Goal: Task Accomplishment & Management: Manage account settings

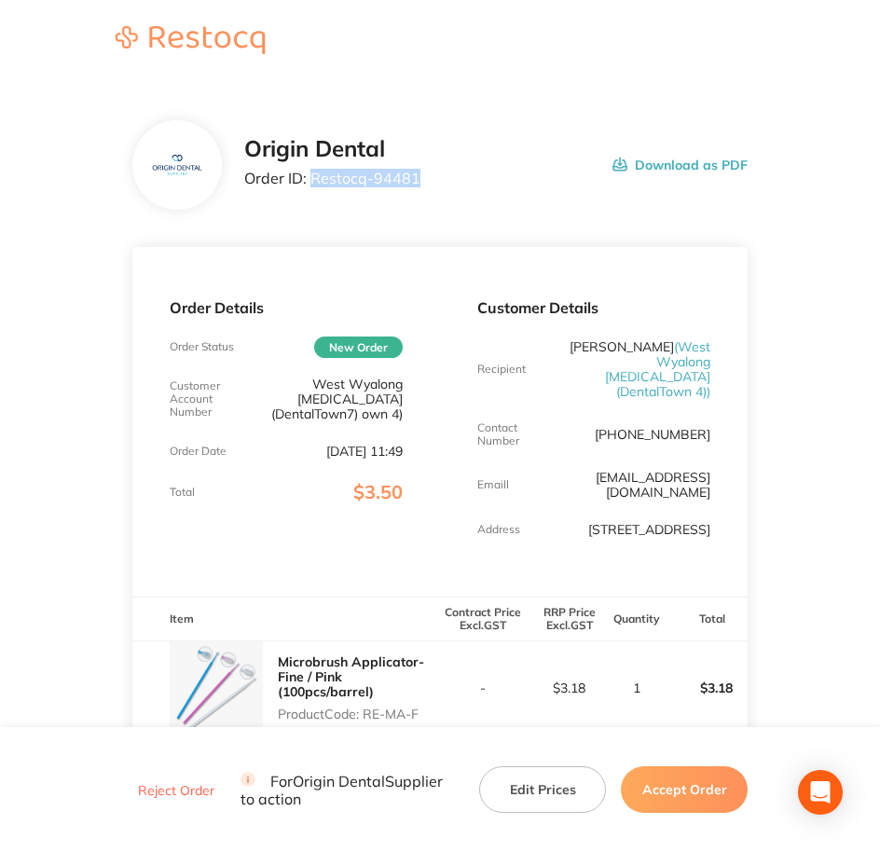
drag, startPoint x: 426, startPoint y: 173, endPoint x: 308, endPoint y: 176, distance: 117.4
click at [308, 176] on div "Origin Dental Order ID: Restocq- 94481 Download as PDF" at bounding box center [496, 165] width 504 height 58
copy p "Restocq- 94481"
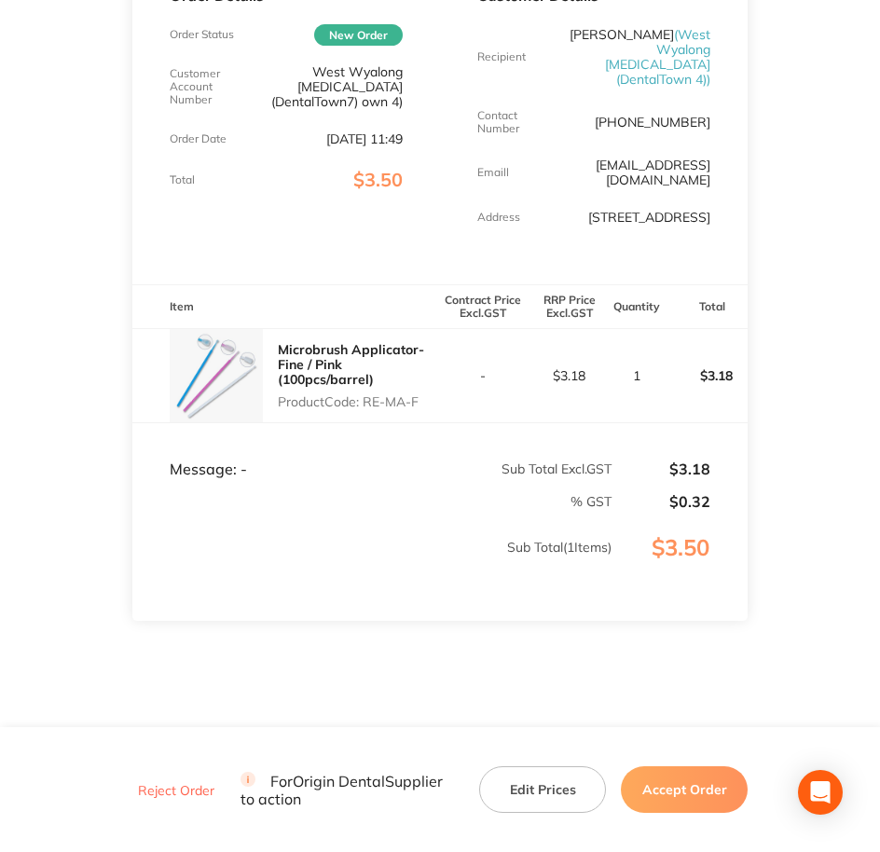
scroll to position [340, 0]
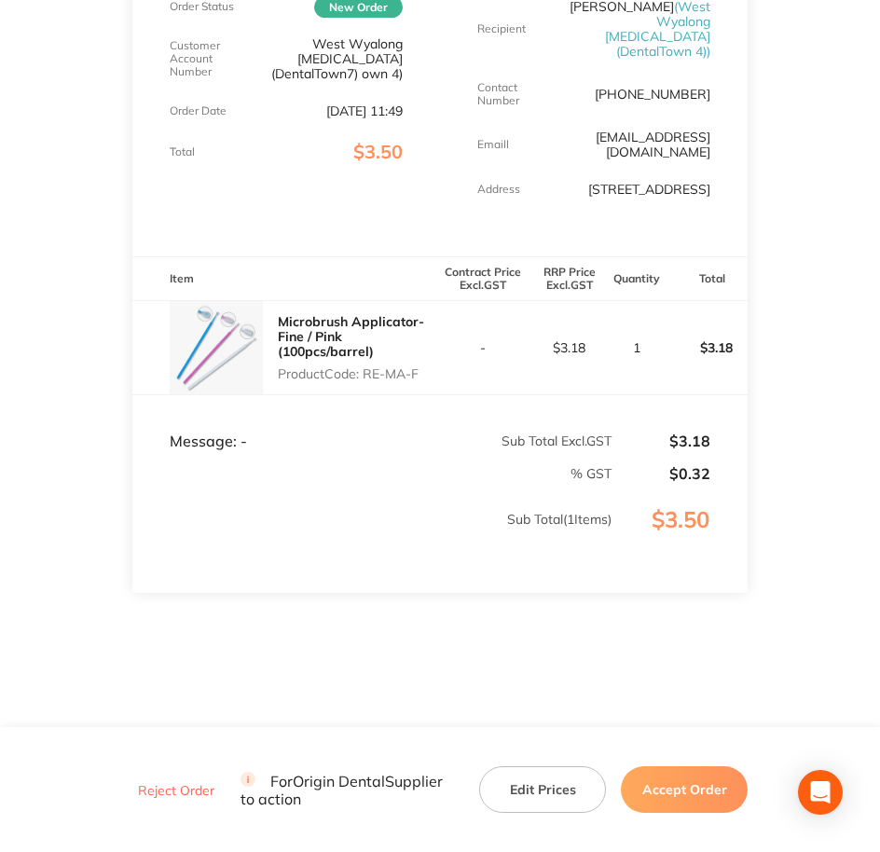
drag, startPoint x: 422, startPoint y: 363, endPoint x: 366, endPoint y: 360, distance: 56.0
click at [366, 366] on p "Product Code: RE-MA-F" at bounding box center [359, 373] width 162 height 15
copy p "RE-MA-F"
click at [715, 785] on button "Accept Order" at bounding box center [684, 789] width 127 height 47
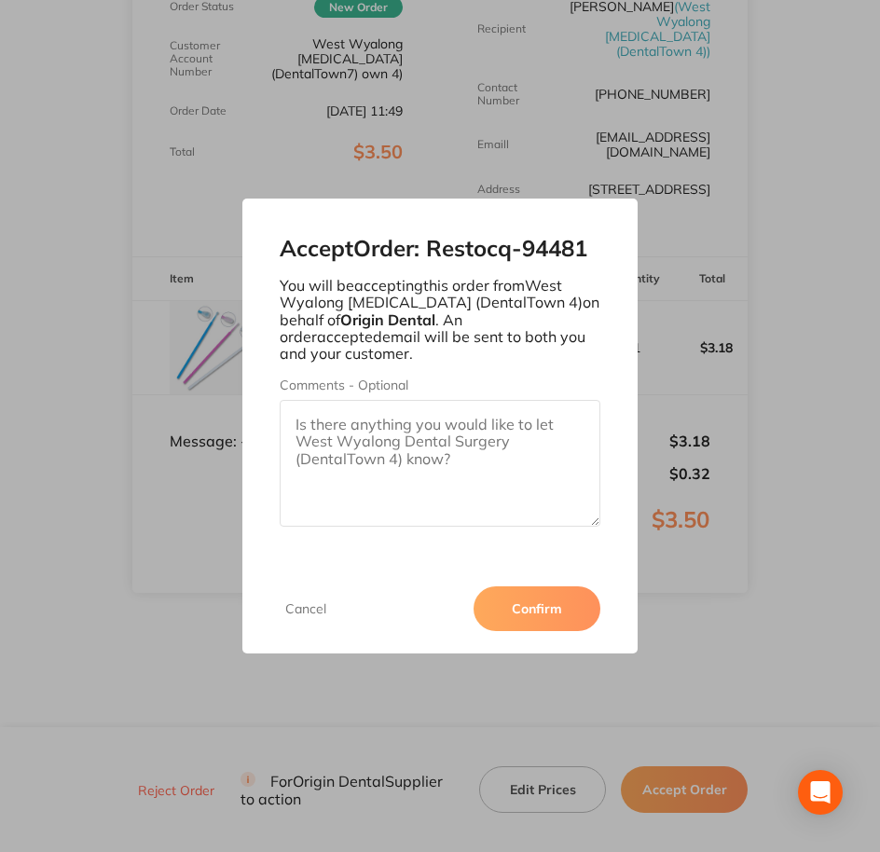
paste textarea "SO-00001067"
type textarea "SO-00001067"
click at [522, 607] on button "Confirm" at bounding box center [536, 608] width 127 height 45
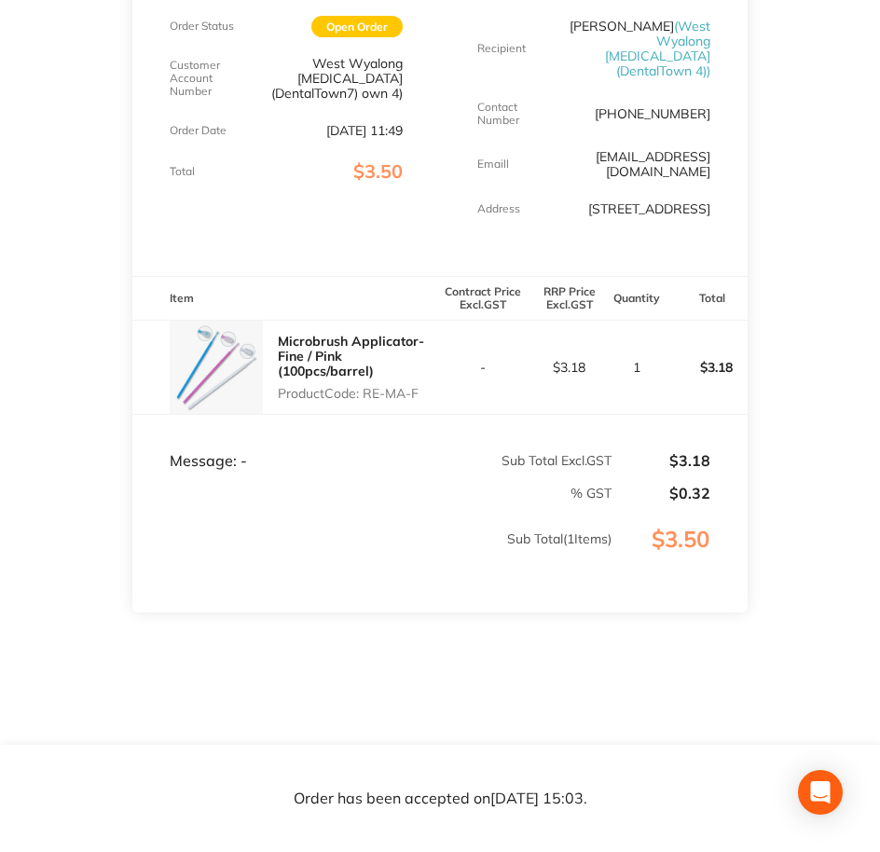
scroll to position [322, 0]
